Goal: Task Accomplishment & Management: Use online tool/utility

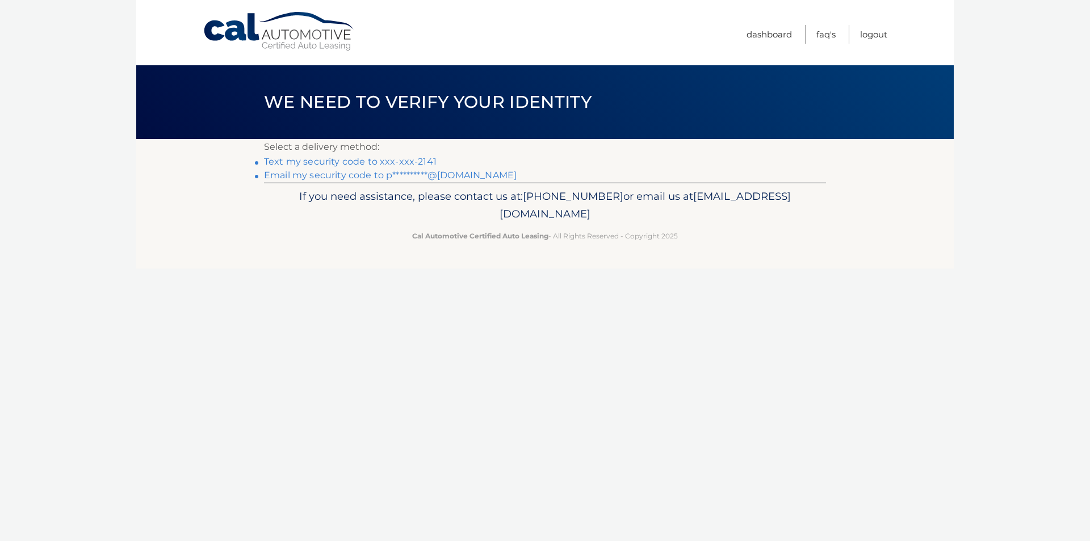
click at [302, 161] on link "Text my security code to xxx-xxx-2141" at bounding box center [350, 161] width 173 height 11
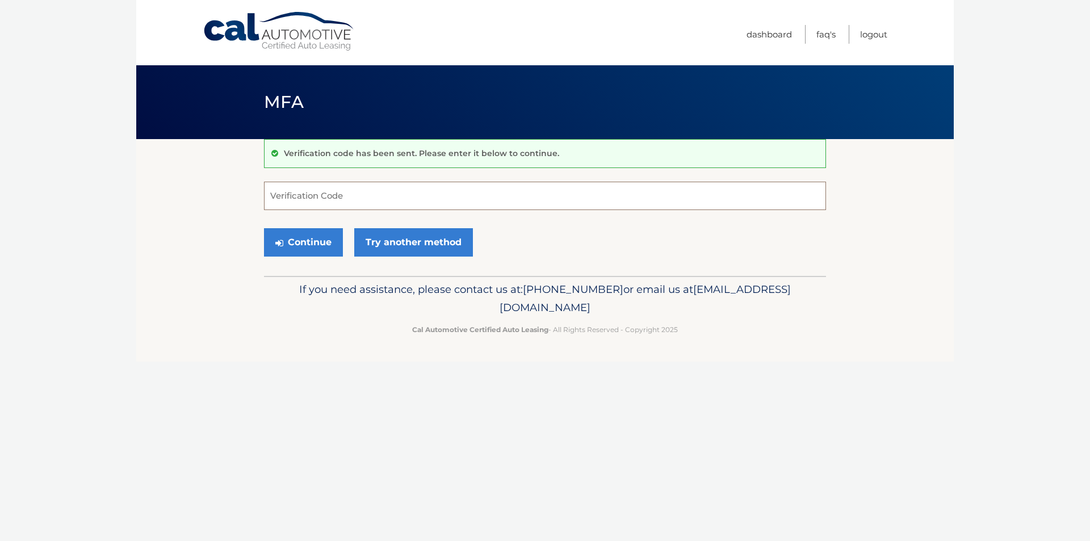
click at [306, 195] on input "Verification Code" at bounding box center [545, 196] width 562 height 28
click at [312, 194] on input "Verification Code" at bounding box center [545, 196] width 562 height 28
type input "885024"
click at [292, 237] on button "Continue" at bounding box center [303, 242] width 79 height 28
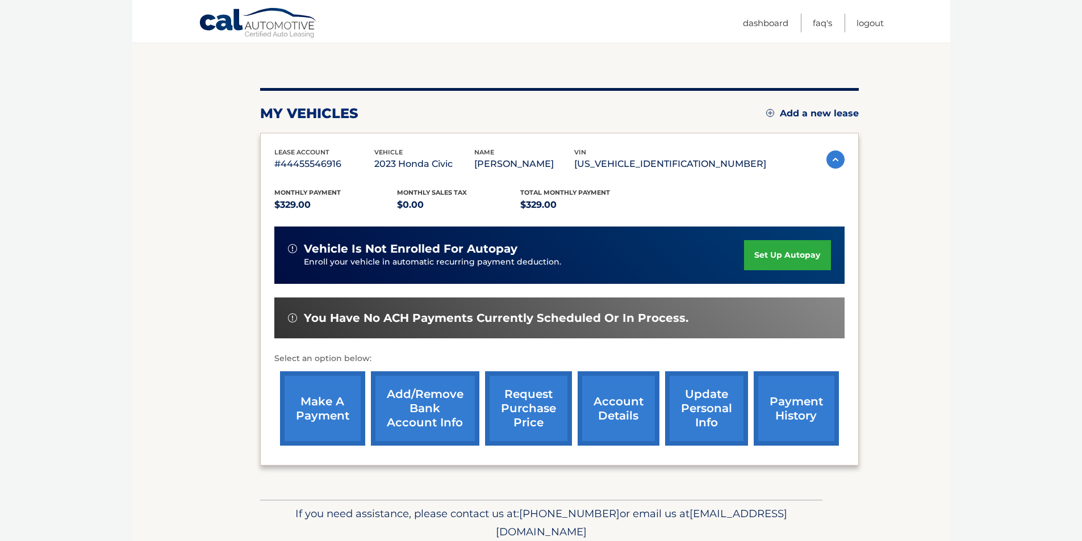
scroll to position [147, 0]
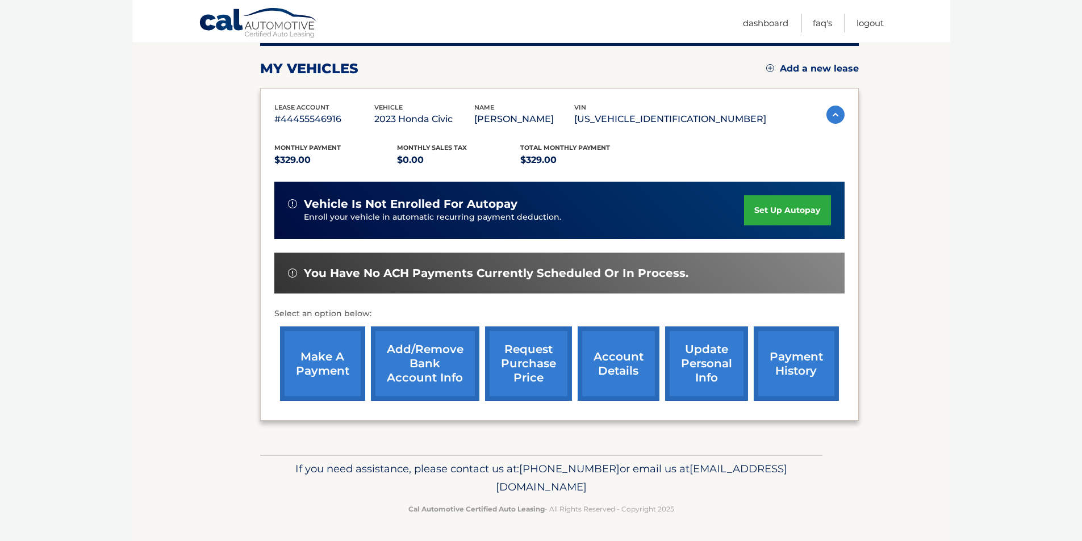
click at [315, 359] on link "make a payment" at bounding box center [322, 364] width 85 height 74
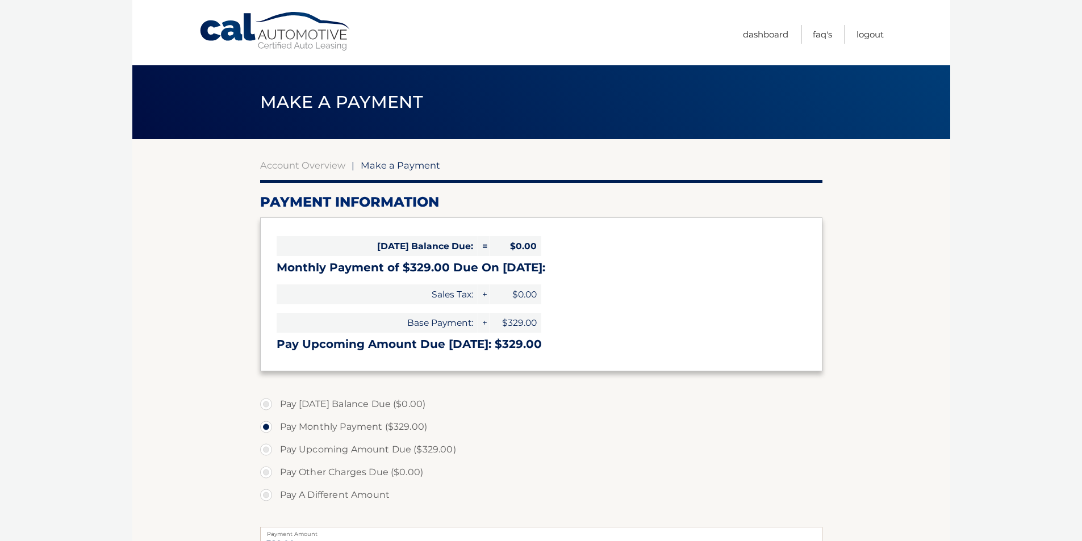
select select "NTdhNGFlNzMtOWFiNi00YjdjLTg0M2YtN2E3ODUzODQ3Mzdk"
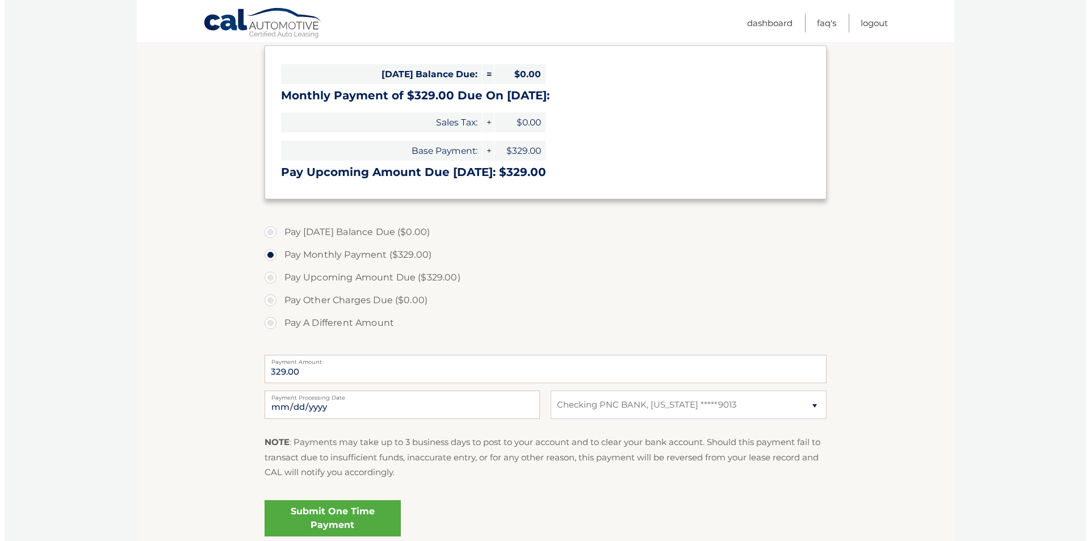
scroll to position [190, 0]
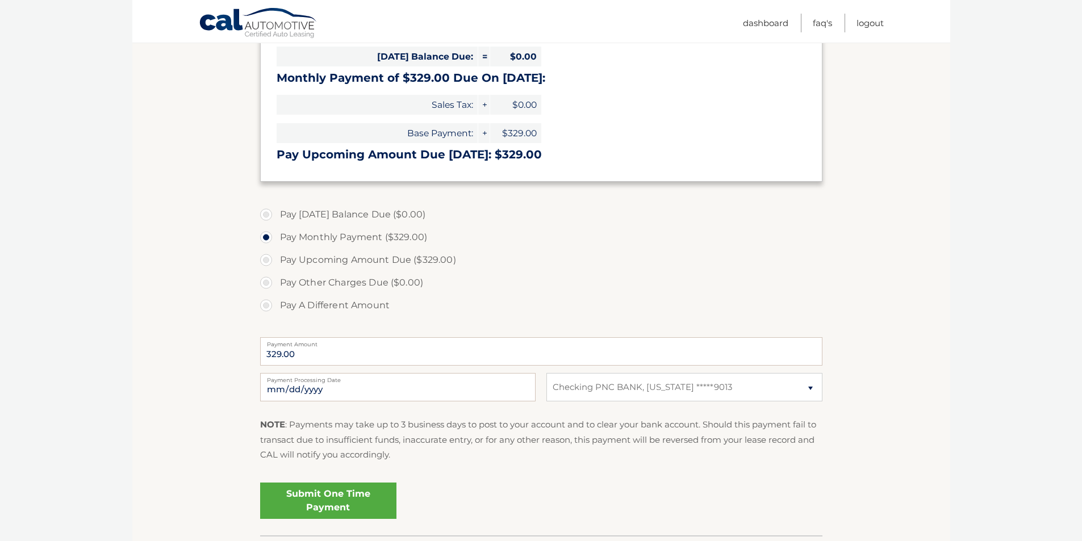
click at [330, 497] on link "Submit One Time Payment" at bounding box center [328, 501] width 136 height 36
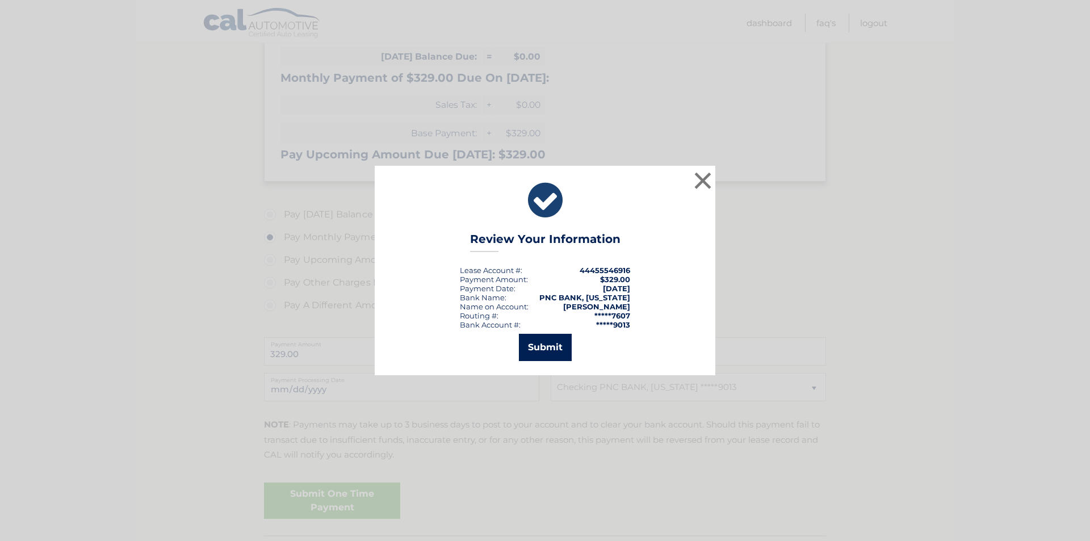
click at [541, 346] on button "Submit" at bounding box center [545, 347] width 53 height 27
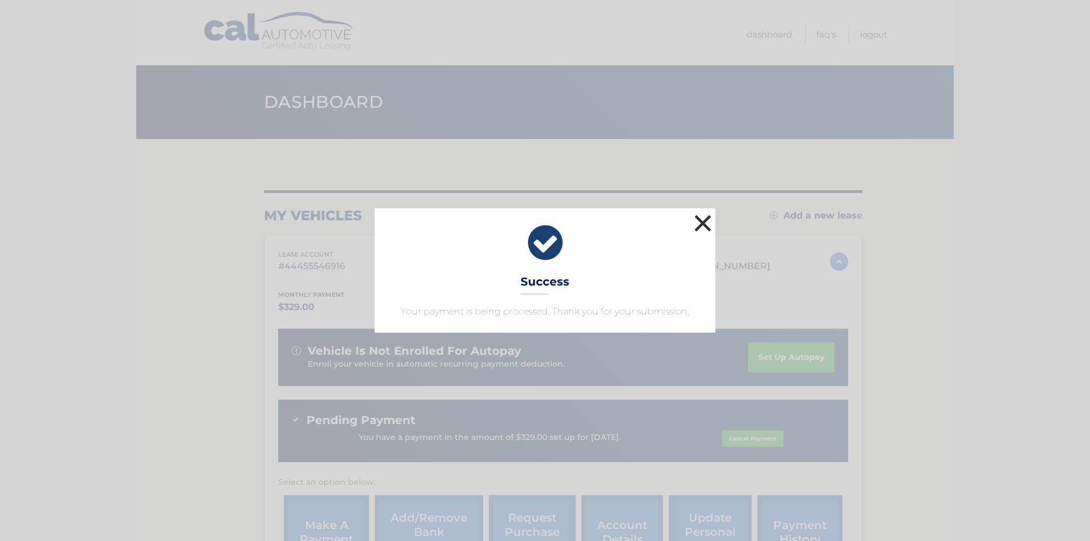
click at [699, 225] on button "×" at bounding box center [703, 223] width 23 height 23
